Goal: Information Seeking & Learning: Check status

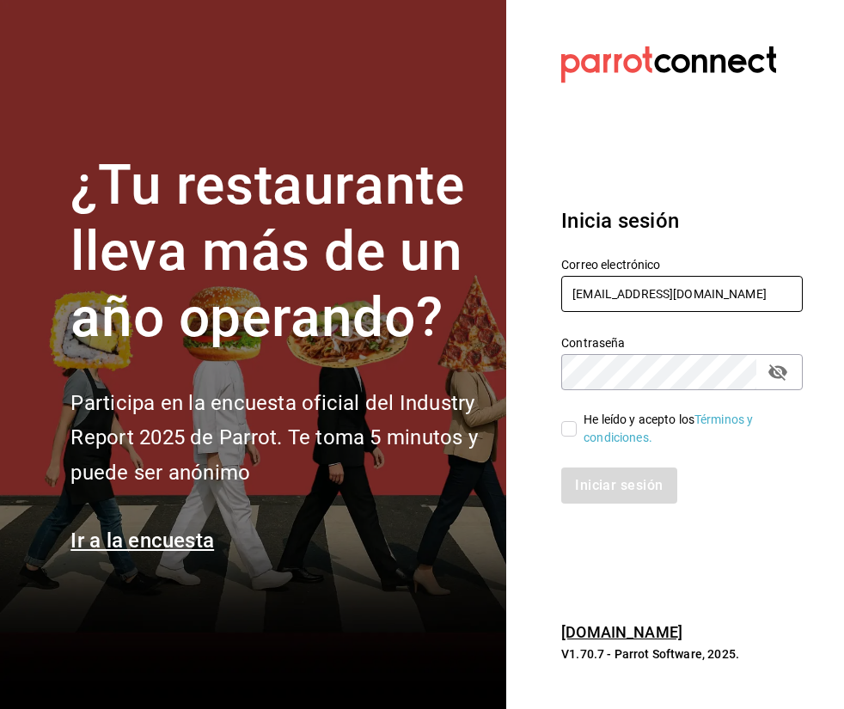
click at [681, 287] on input "[EMAIL_ADDRESS][DOMAIN_NAME]" at bounding box center [683, 294] width 242 height 36
type input "[EMAIL_ADDRESS][DOMAIN_NAME]"
click at [572, 434] on input "He leído y acepto los Términos y condiciones." at bounding box center [569, 428] width 15 height 15
checkbox input "true"
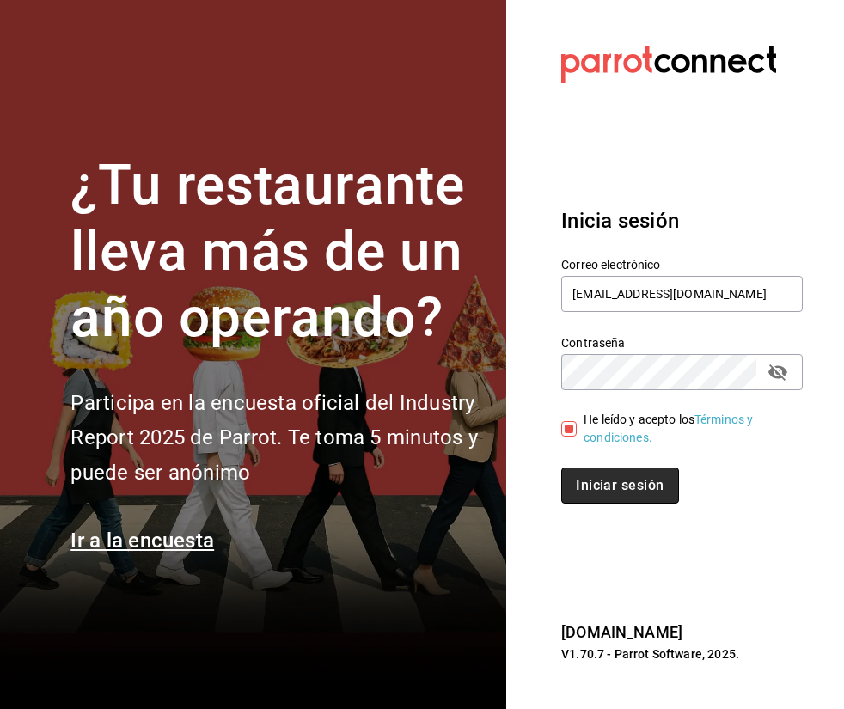
click at [617, 479] on button "Iniciar sesión" at bounding box center [620, 486] width 117 height 36
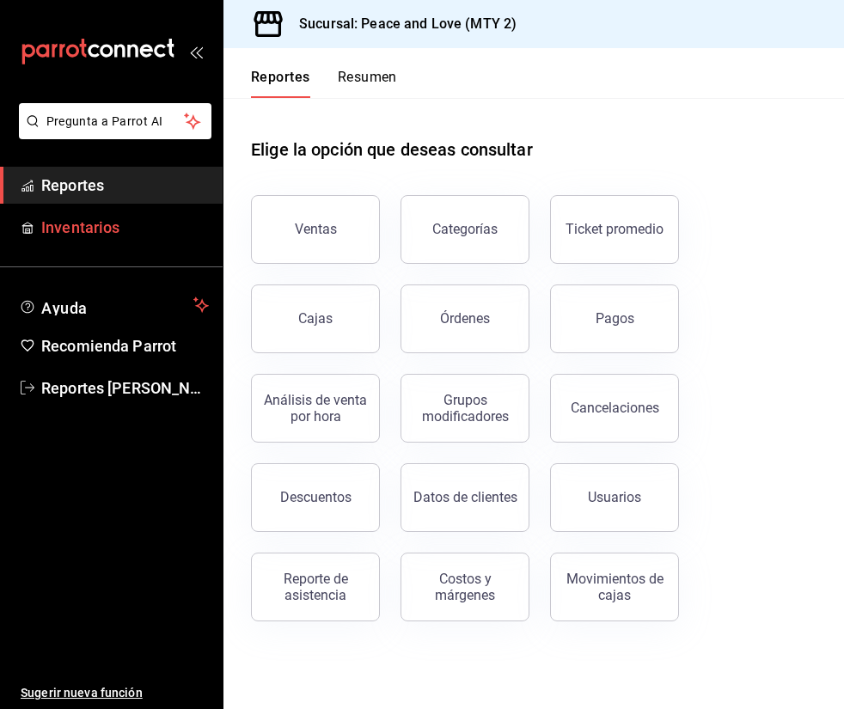
click at [130, 230] on span "Inventarios" at bounding box center [125, 227] width 168 height 23
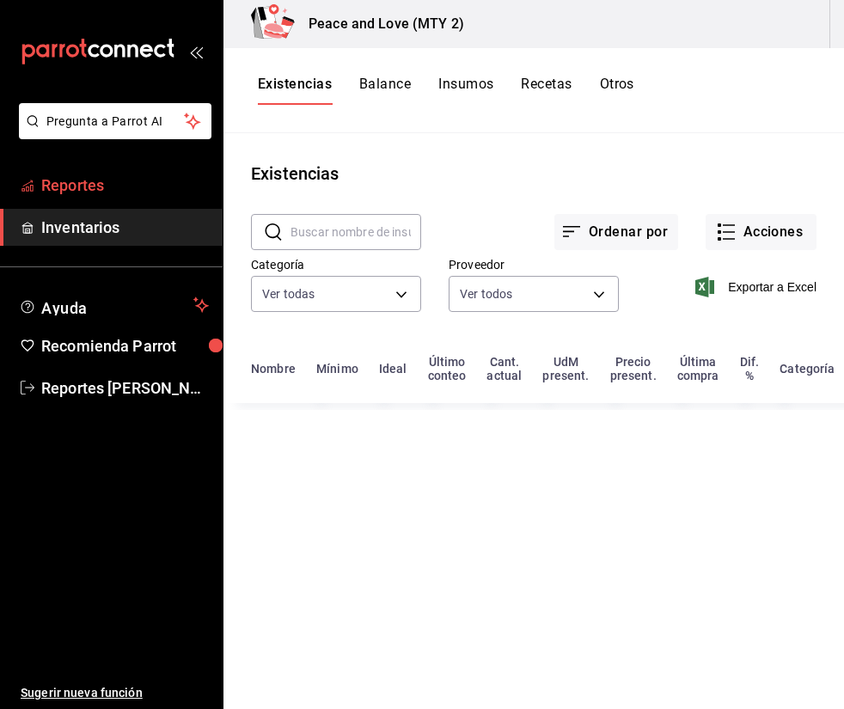
click at [130, 182] on span "Reportes" at bounding box center [125, 185] width 168 height 23
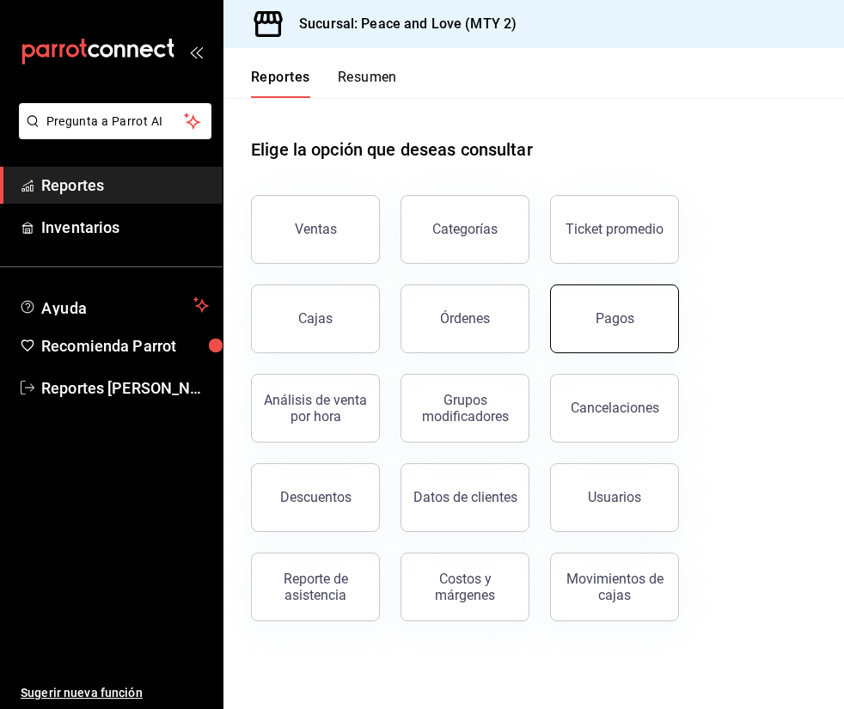
click at [572, 329] on button "Pagos" at bounding box center [614, 319] width 129 height 69
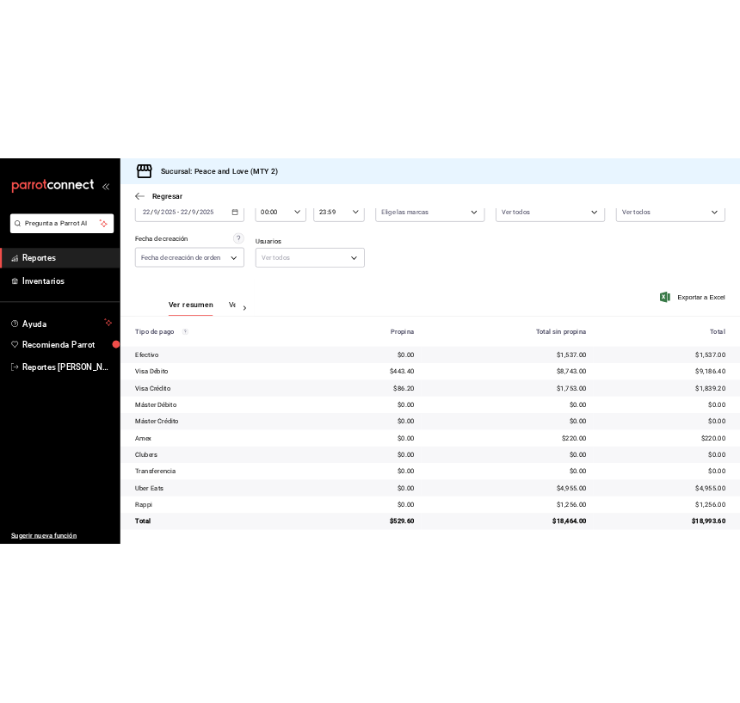
scroll to position [104, 0]
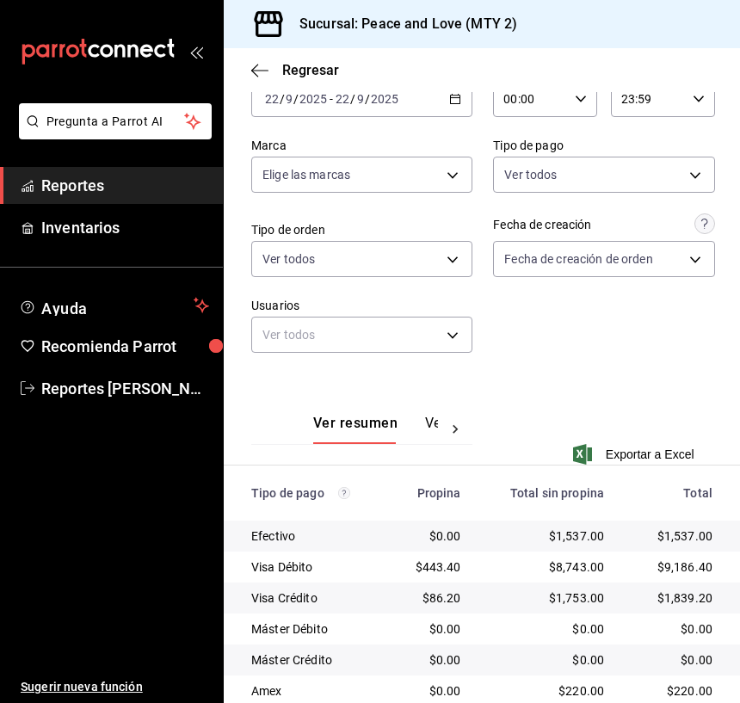
click at [102, 184] on span "Reportes" at bounding box center [125, 185] width 168 height 23
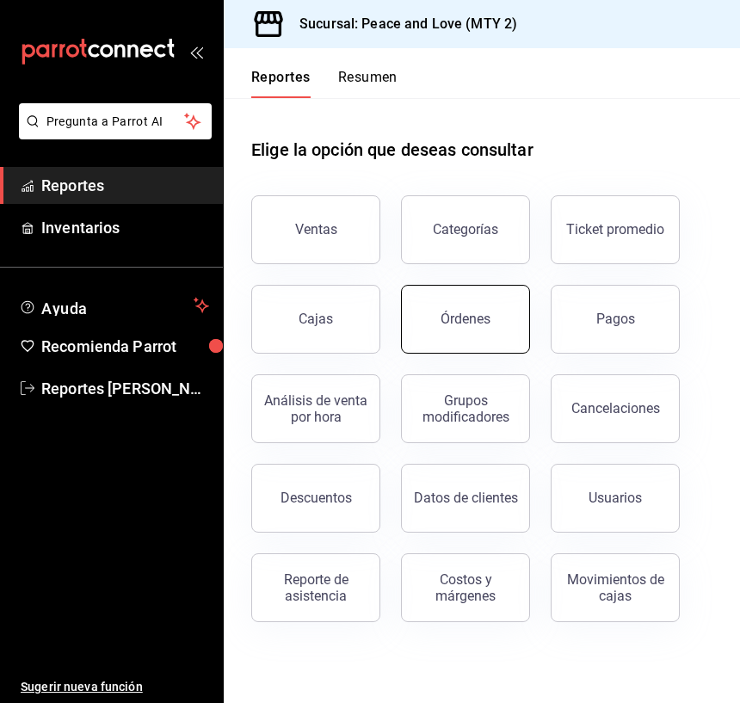
click at [463, 311] on div "Órdenes" at bounding box center [465, 318] width 50 height 16
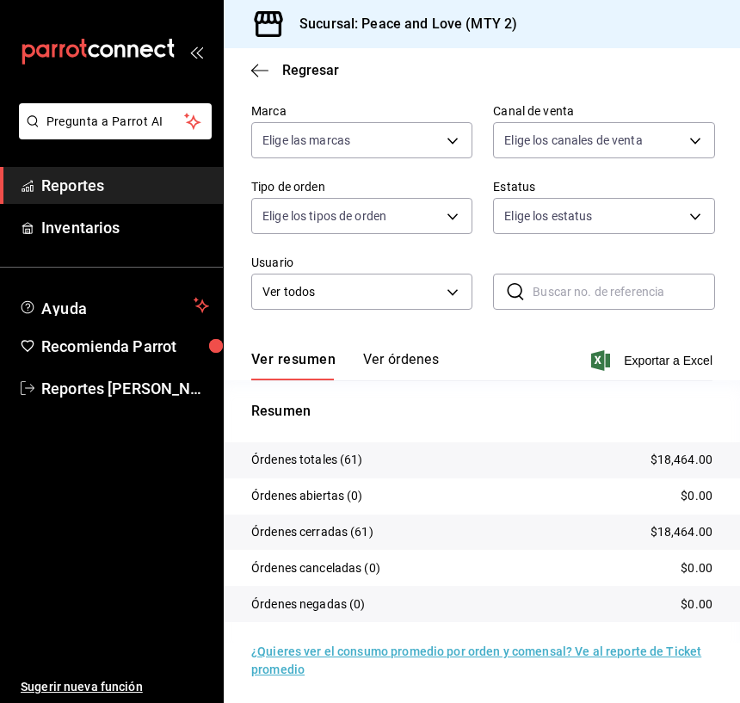
scroll to position [142, 0]
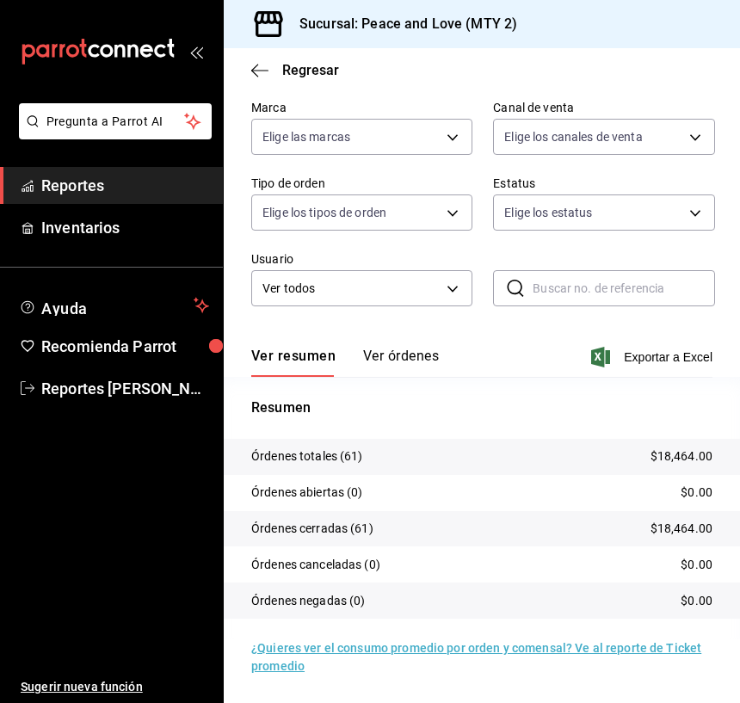
click at [114, 483] on ul "Sugerir nueva función" at bounding box center [111, 555] width 223 height 297
click at [405, 322] on div "Fecha 2025-09-22 22 / 9 / 2025 - 2025-09-22 22 / 9 / 2025 Hora inicio 00:00 Hor…" at bounding box center [481, 172] width 461 height 310
click at [99, 191] on span "Reportes" at bounding box center [125, 185] width 168 height 23
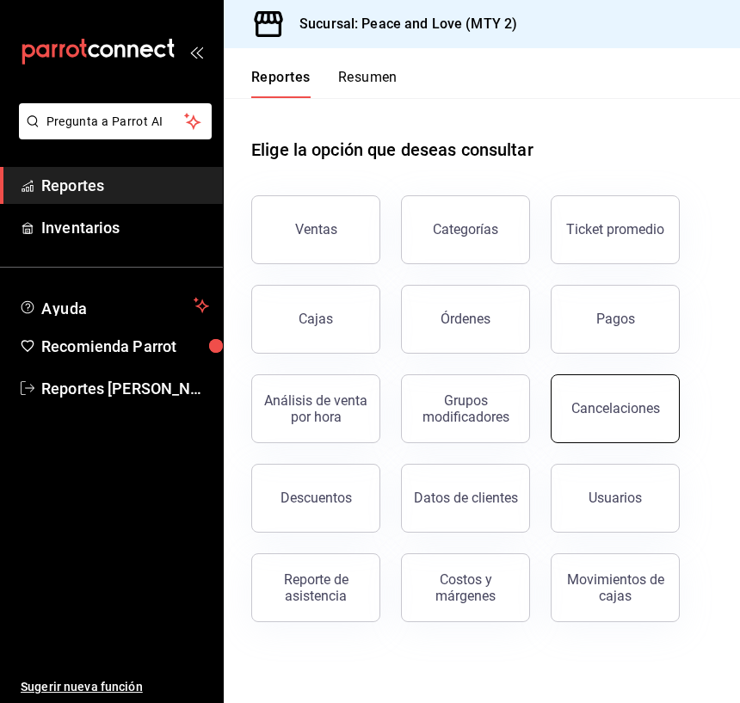
click at [572, 401] on button "Cancelaciones" at bounding box center [614, 408] width 129 height 69
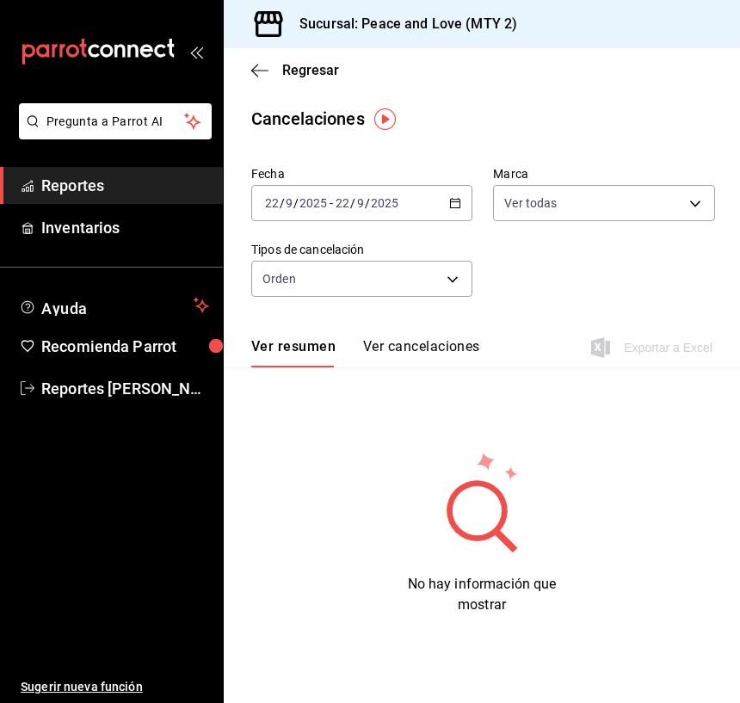
click at [93, 187] on span "Reportes" at bounding box center [125, 185] width 168 height 23
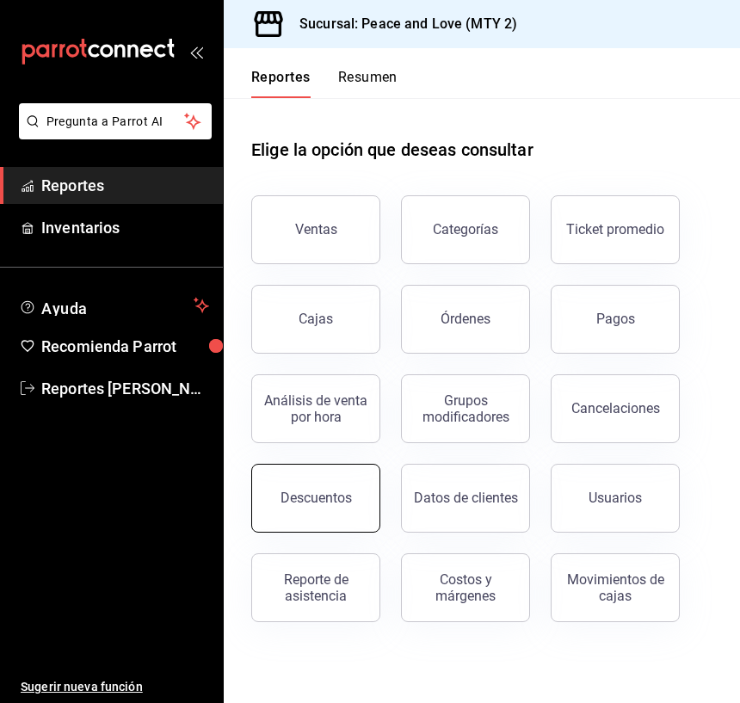
click at [340, 478] on button "Descuentos" at bounding box center [315, 498] width 129 height 69
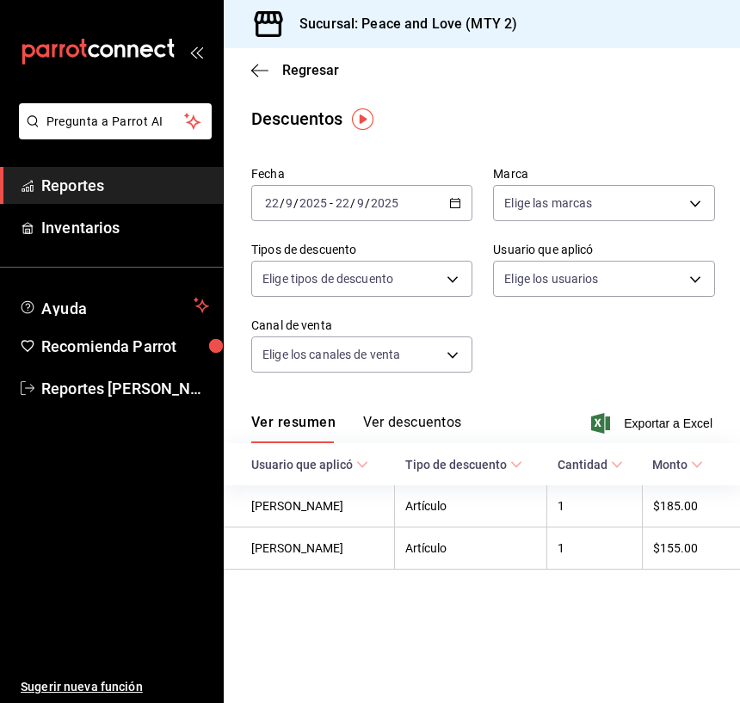
drag, startPoint x: 428, startPoint y: 416, endPoint x: 438, endPoint y: 414, distance: 9.6
click at [428, 416] on button "Ver descuentos" at bounding box center [412, 428] width 98 height 29
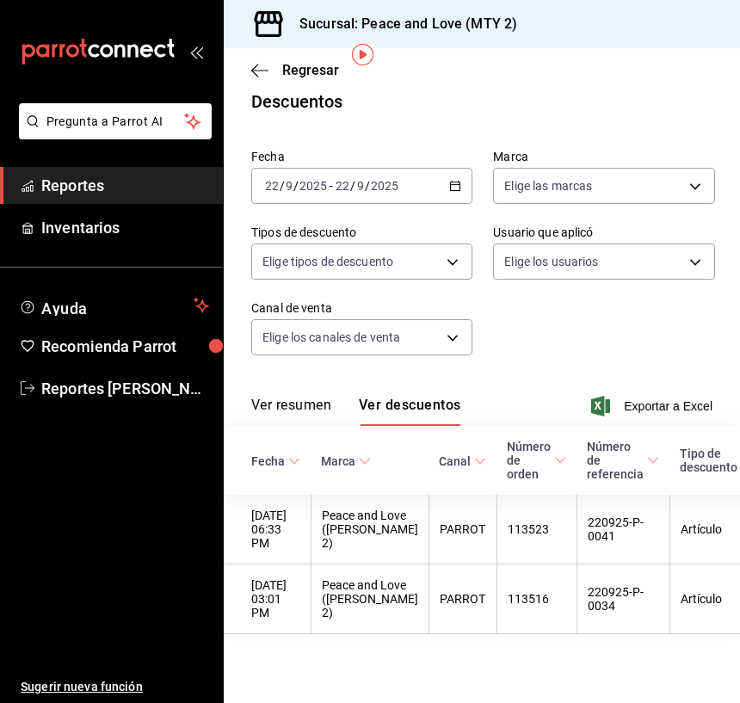
scroll to position [67, 0]
click at [299, 396] on button "Ver resumen" at bounding box center [291, 410] width 80 height 29
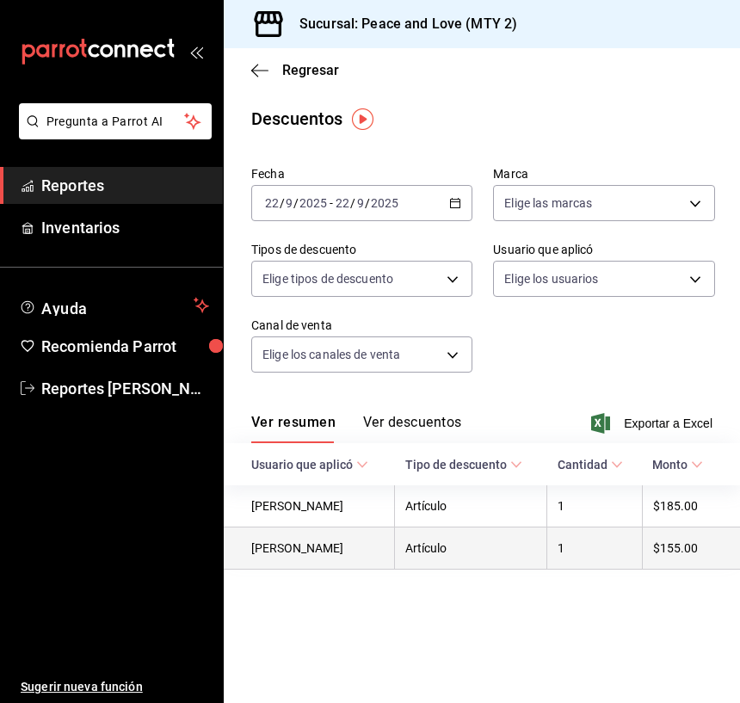
click at [458, 557] on th "Artículo" at bounding box center [471, 548] width 152 height 42
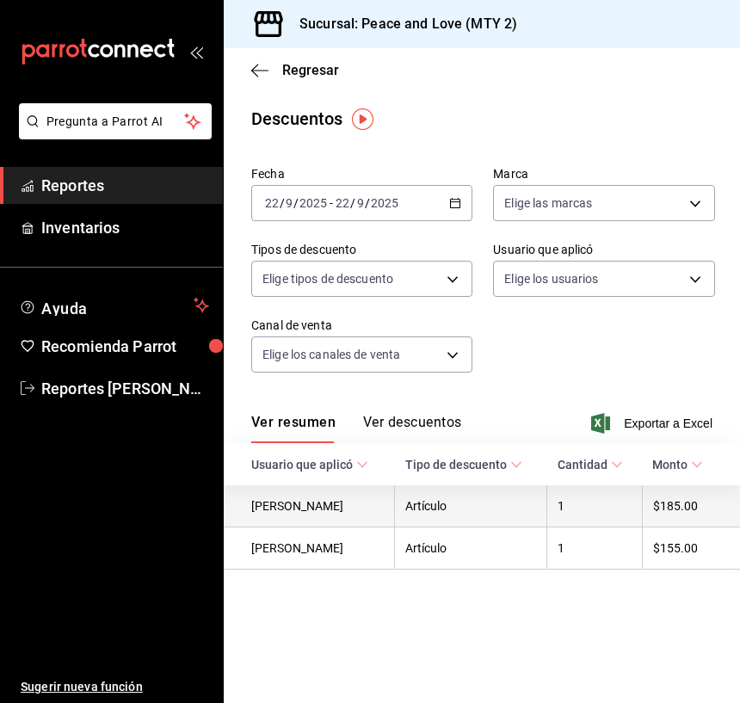
click at [692, 513] on th "$185.00" at bounding box center [691, 506] width 98 height 42
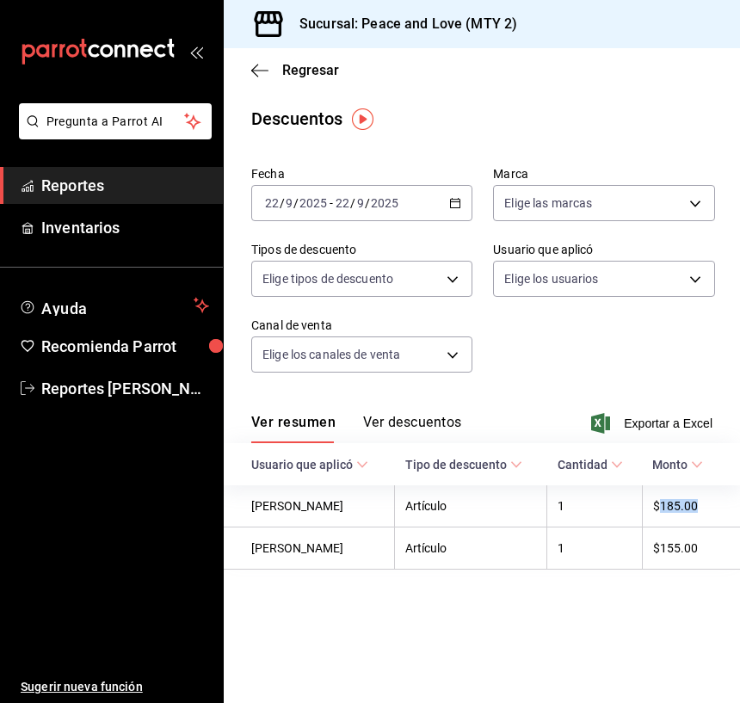
click at [440, 430] on button "Ver descuentos" at bounding box center [412, 428] width 98 height 29
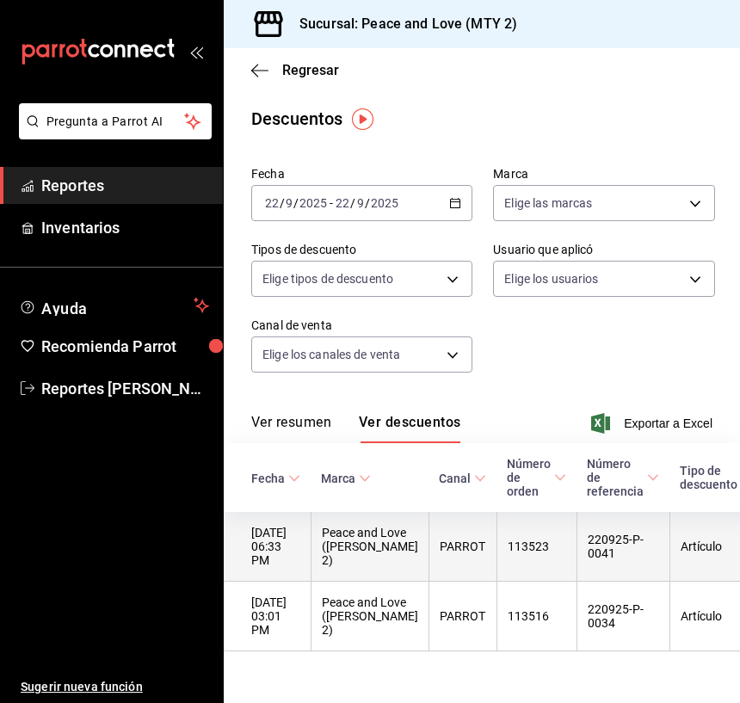
click at [576, 563] on th "220925-P-0041" at bounding box center [622, 547] width 93 height 70
click at [676, 563] on th "Artículo" at bounding box center [716, 547] width 94 height 70
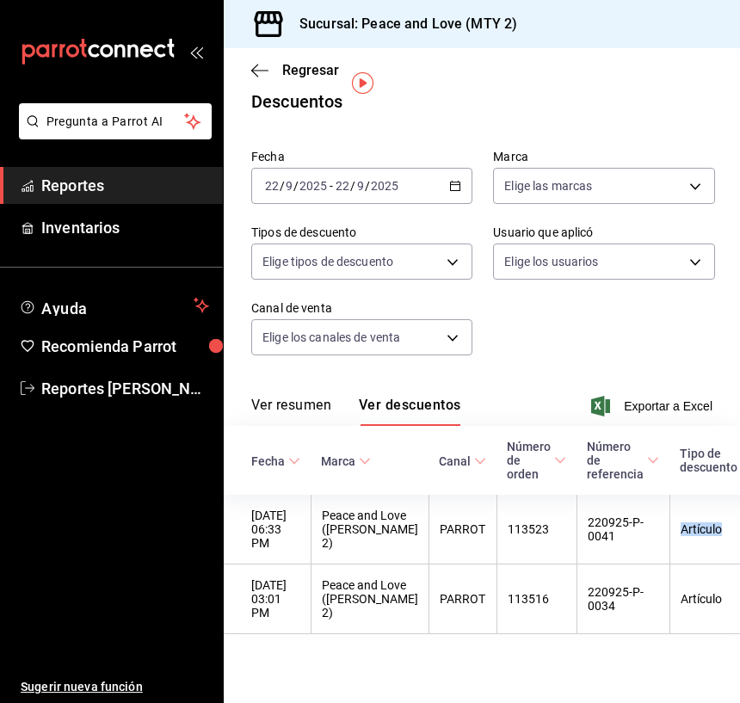
scroll to position [67, 0]
click at [118, 185] on span "Reportes" at bounding box center [125, 185] width 168 height 23
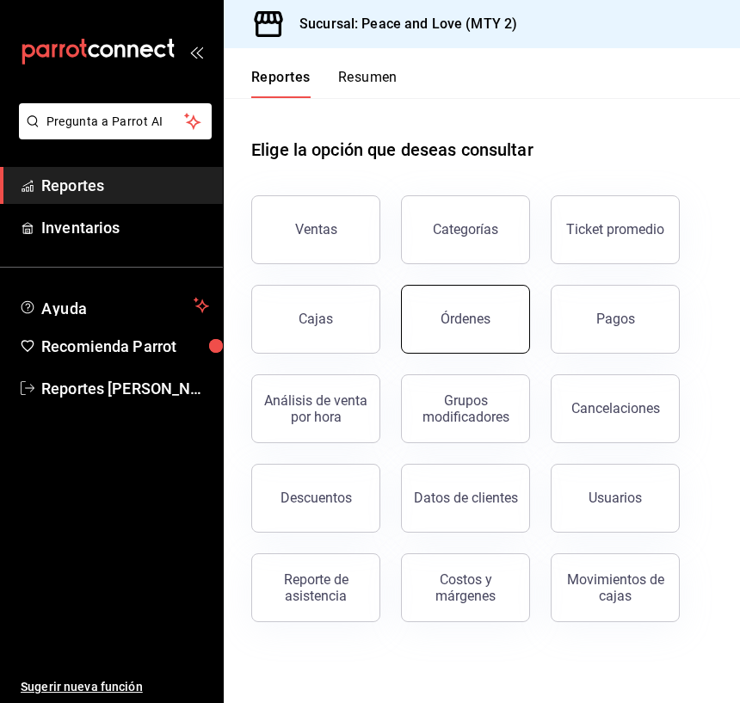
click at [464, 329] on button "Órdenes" at bounding box center [465, 319] width 129 height 69
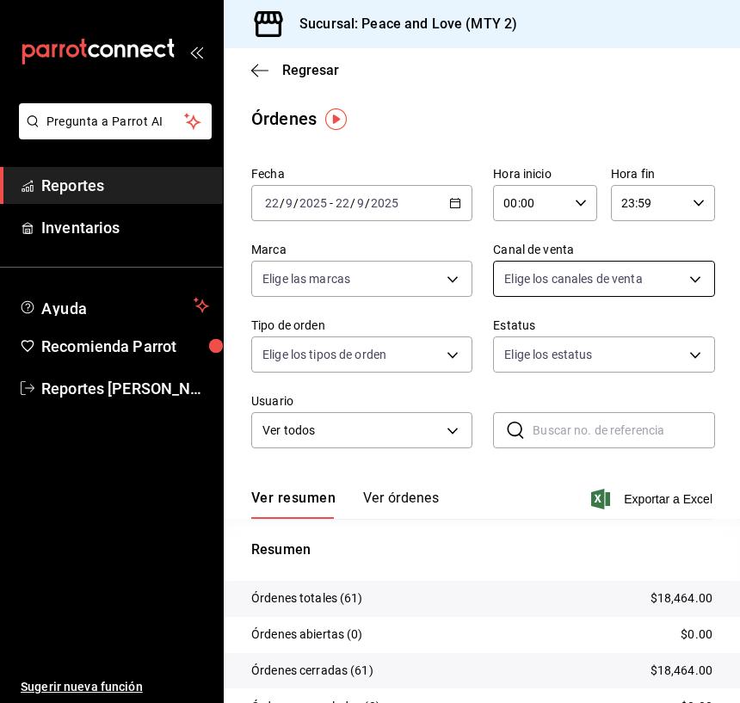
click at [547, 271] on body "Pregunta a Parrot AI Reportes Inventarios Ayuda Recomienda Parrot Reportes Gome…" at bounding box center [370, 351] width 740 height 703
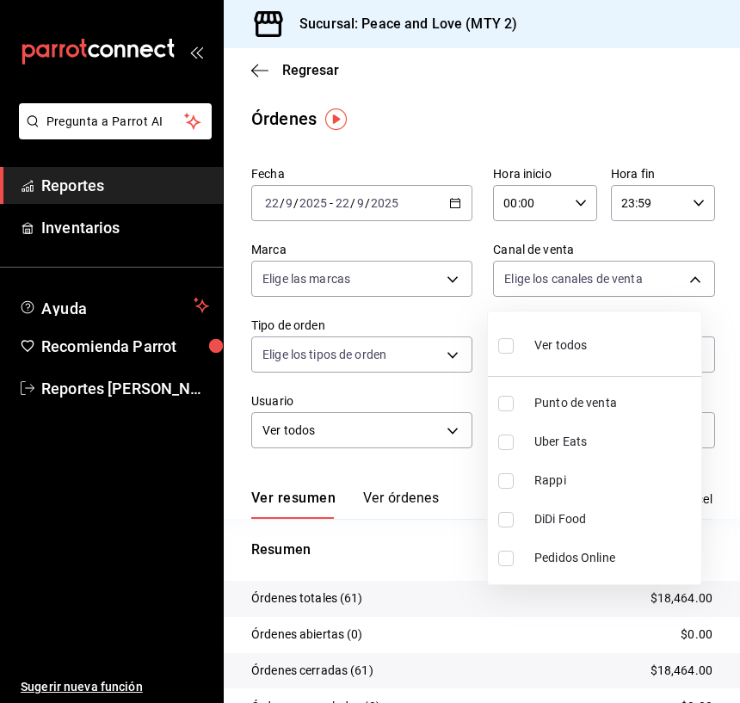
click at [498, 439] on input "checkbox" at bounding box center [505, 441] width 15 height 15
checkbox input "true"
type input "UBER_EATS"
click at [431, 556] on div at bounding box center [370, 351] width 740 height 703
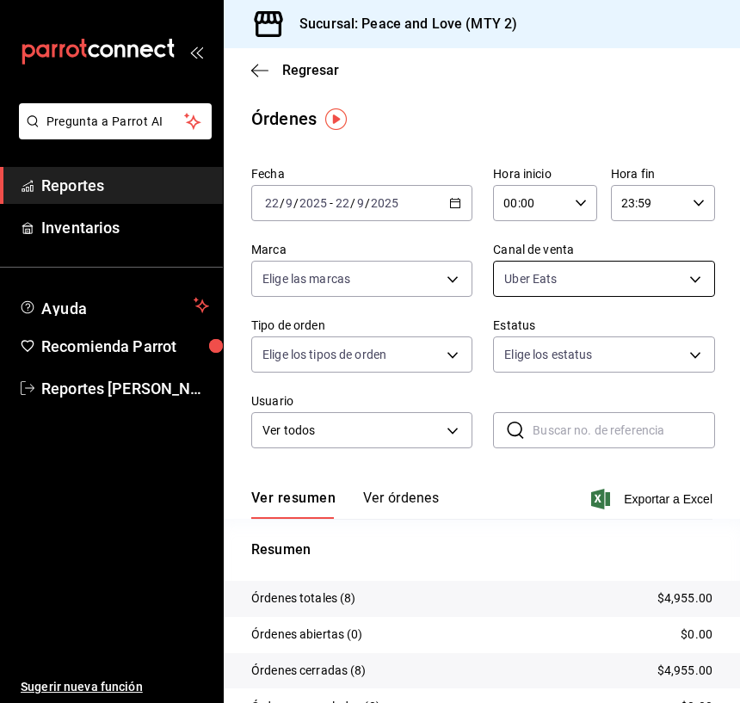
click at [534, 279] on body "Pregunta a Parrot AI Reportes Inventarios Ayuda Recomienda Parrot Reportes Gome…" at bounding box center [370, 351] width 740 height 703
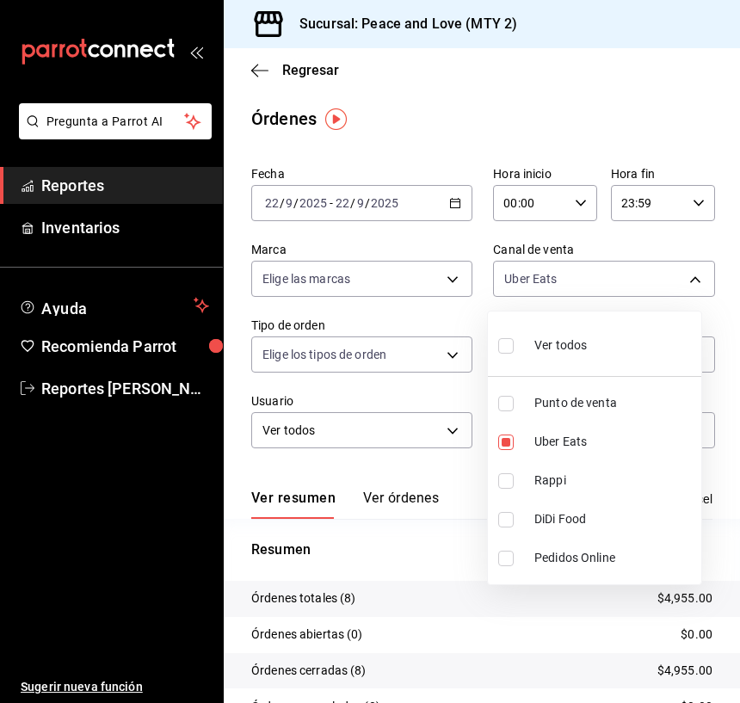
click at [500, 476] on input "checkbox" at bounding box center [505, 480] width 15 height 15
checkbox input "true"
type input "UBER_EATS,RAPPI"
drag, startPoint x: 507, startPoint y: 441, endPoint x: 502, endPoint y: 474, distance: 33.0
click at [507, 440] on input "checkbox" at bounding box center [505, 441] width 15 height 15
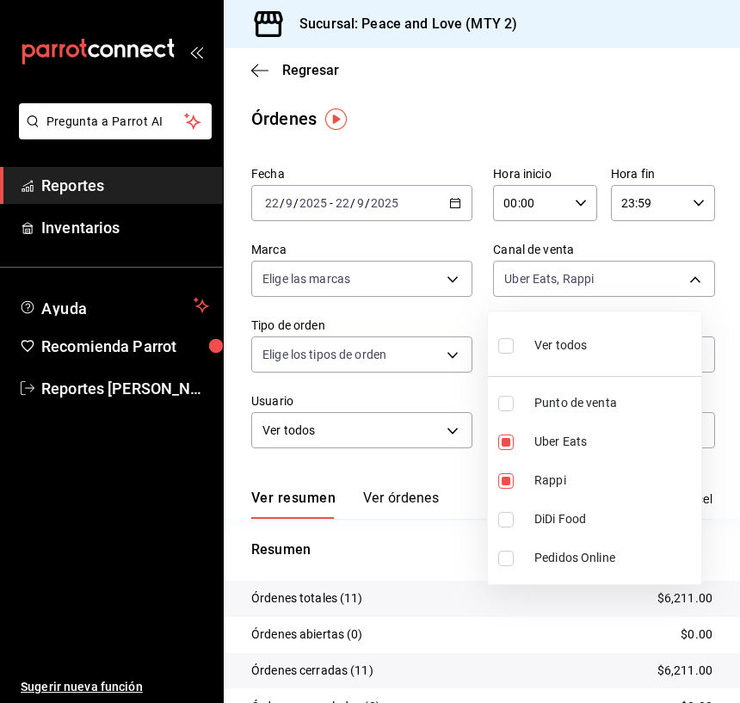
checkbox input "false"
type input "RAPPI"
click at [401, 558] on div at bounding box center [370, 351] width 740 height 703
click at [524, 281] on body "Pregunta a Parrot AI Reportes Inventarios Ayuda Recomienda Parrot Reportes Gome…" at bounding box center [370, 351] width 740 height 703
drag, startPoint x: 515, startPoint y: 348, endPoint x: 475, endPoint y: 459, distance: 118.1
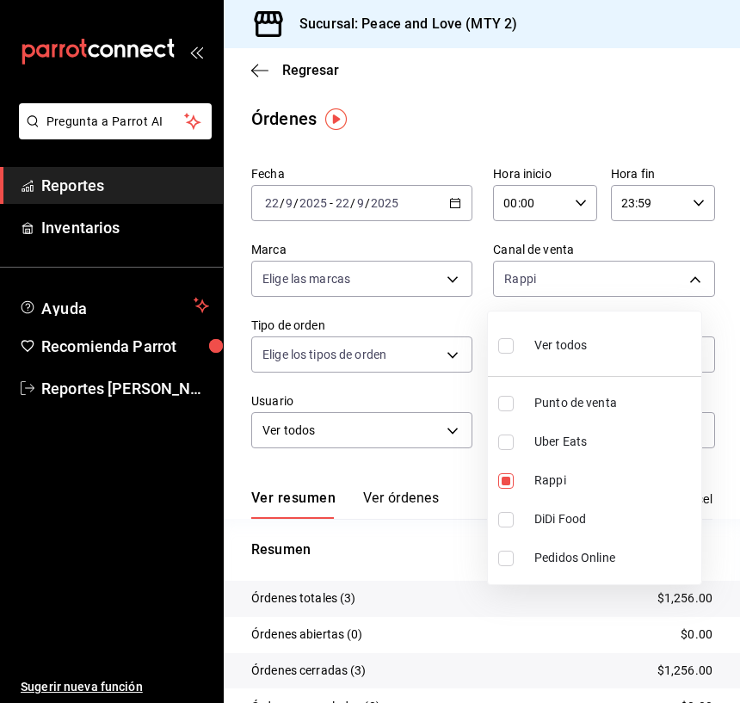
click at [514, 349] on label at bounding box center [509, 345] width 22 height 25
click at [513, 349] on input "checkbox" at bounding box center [505, 345] width 15 height 15
checkbox input "false"
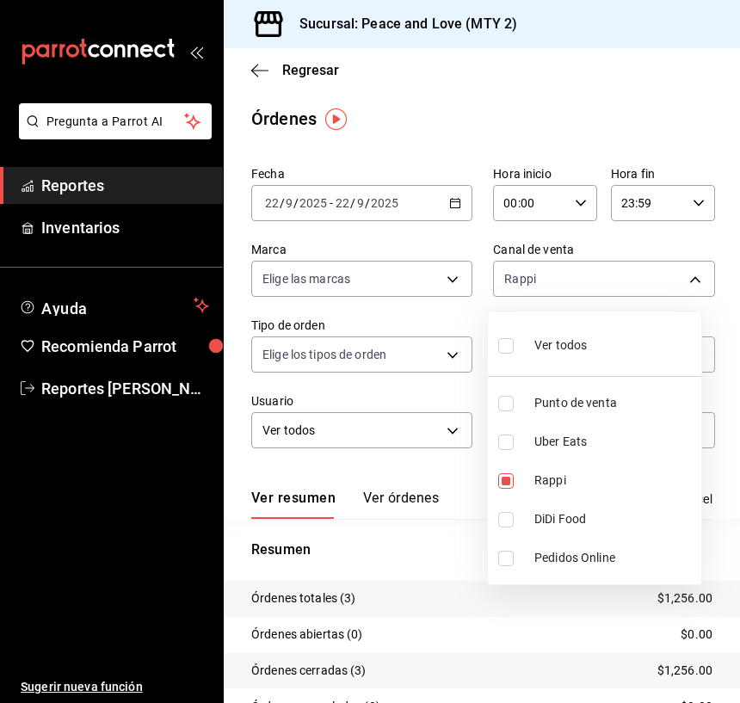
checkbox input "false"
